Goal: Find contact information: Find contact information

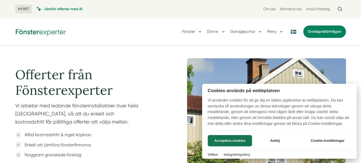
click at [289, 9] on div at bounding box center [180, 81] width 361 height 163
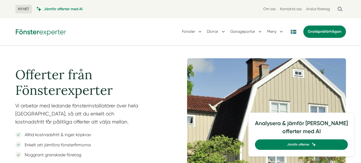
click at [289, 9] on link "Kontakta oss" at bounding box center [291, 8] width 22 height 5
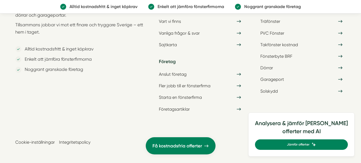
scroll to position [1480, 0]
